Goal: Information Seeking & Learning: Learn about a topic

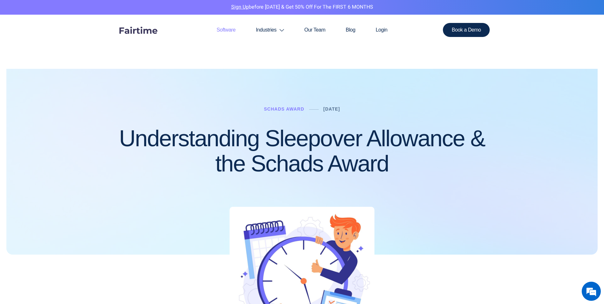
drag, startPoint x: 228, startPoint y: 29, endPoint x: 222, endPoint y: 38, distance: 10.4
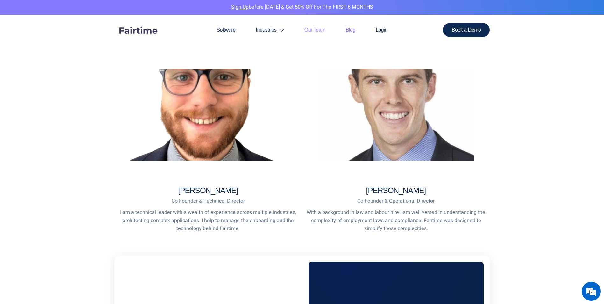
scroll to position [255, 0]
